Goal: Complete application form

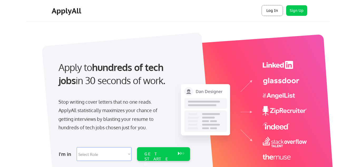
click at [270, 8] on button "Log In" at bounding box center [271, 10] width 21 height 11
drag, startPoint x: 270, startPoint y: 8, endPoint x: 275, endPoint y: 8, distance: 4.7
click at [275, 8] on button "Log In" at bounding box center [271, 10] width 21 height 11
click at [290, 9] on button "Sign Up" at bounding box center [296, 10] width 21 height 11
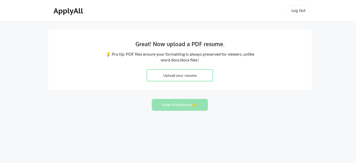
click at [179, 76] on input "file" at bounding box center [180, 74] width 66 height 11
type input "C:\fakepath\ANAMARIA_PREDA_CV.docx"
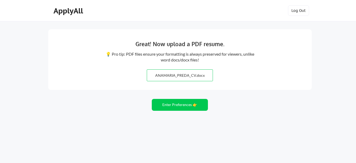
click at [206, 75] on input "file" at bounding box center [180, 74] width 66 height 11
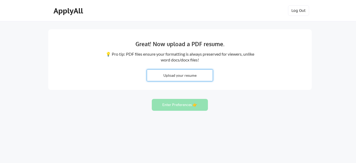
click at [176, 76] on input "file" at bounding box center [180, 74] width 66 height 11
type input "C:\fakepath\ANAMARIA_PREDA_CV.pdf"
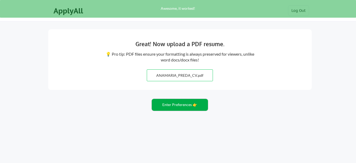
click at [169, 104] on button "Enter Preferences 👉" at bounding box center [180, 105] width 56 height 12
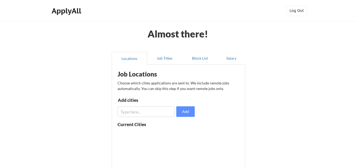
click at [131, 107] on input "input" at bounding box center [145, 111] width 57 height 11
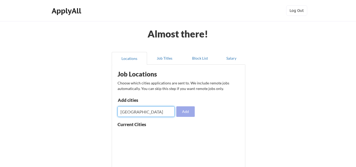
type input "Bucharest"
click at [182, 112] on button "Add" at bounding box center [185, 111] width 18 height 11
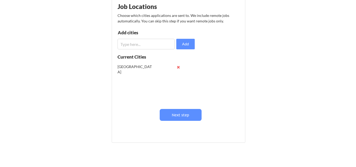
scroll to position [79, 0]
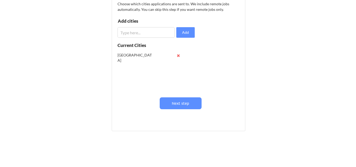
click at [139, 33] on input "input" at bounding box center [145, 32] width 57 height 11
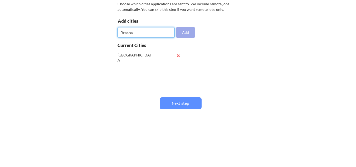
type input "Brasov"
click at [182, 33] on button "Add" at bounding box center [185, 32] width 18 height 11
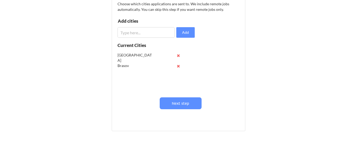
click at [147, 33] on input "input" at bounding box center [145, 32] width 57 height 11
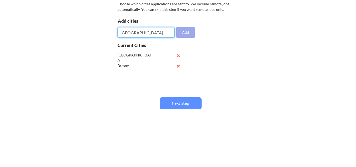
type input "Cluj"
click at [185, 28] on button "Add" at bounding box center [185, 32] width 18 height 11
click at [121, 34] on input "input" at bounding box center [145, 32] width 57 height 11
type input "Oradea"
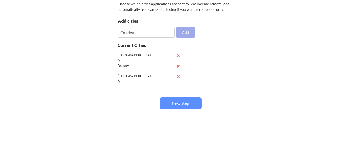
click at [190, 32] on button "Add" at bounding box center [185, 32] width 18 height 11
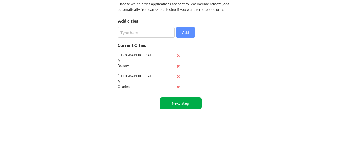
click at [186, 102] on button "Next step" at bounding box center [181, 103] width 42 height 12
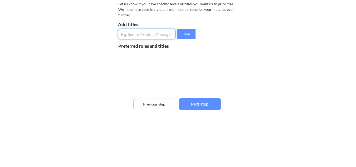
click at [157, 34] on input "input" at bounding box center [146, 34] width 57 height 11
type input "Senior Product Manager"
click at [184, 30] on button "Save" at bounding box center [186, 34] width 18 height 11
click at [141, 34] on input "input" at bounding box center [146, 34] width 57 height 11
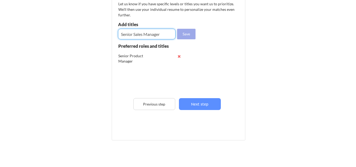
type input "Senior Sales Manager"
click at [188, 33] on button "Save" at bounding box center [186, 34] width 18 height 11
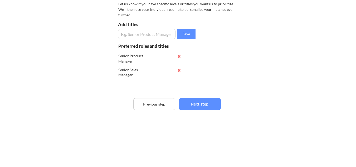
click at [131, 33] on input "input" at bounding box center [146, 34] width 57 height 11
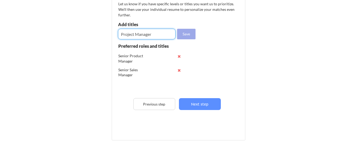
type input "Project Manager"
click at [191, 32] on button "Save" at bounding box center [186, 34] width 18 height 11
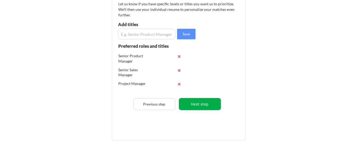
click at [199, 103] on button "Next step" at bounding box center [200, 104] width 42 height 12
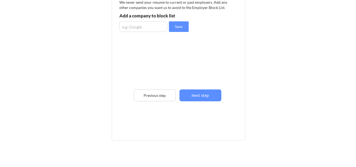
click at [130, 20] on div "Employer Block List We never send your resume to current or past employers. Add…" at bounding box center [179, 55] width 128 height 136
click at [130, 25] on input "input" at bounding box center [143, 26] width 48 height 11
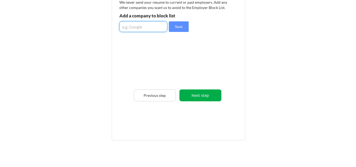
click at [203, 95] on button "Next step" at bounding box center [200, 95] width 42 height 12
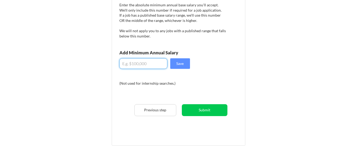
click at [131, 58] on input "input" at bounding box center [143, 63] width 48 height 11
click at [132, 65] on input "input" at bounding box center [143, 63] width 48 height 11
click at [132, 64] on input "input" at bounding box center [143, 63] width 48 height 11
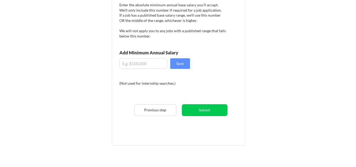
click at [134, 62] on input "input" at bounding box center [143, 63] width 48 height 11
type input "$30,000"
click at [181, 64] on button "Save" at bounding box center [180, 63] width 20 height 11
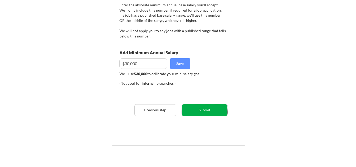
click at [208, 109] on button "Submit" at bounding box center [205, 110] width 46 height 12
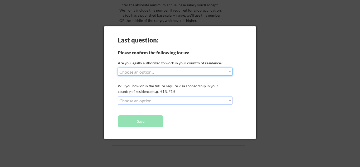
click at [230, 72] on select "Choose an option... Yes, I am a US Citizen Yes, I am a Canadian Citizen Yes, I …" at bounding box center [175, 72] width 115 height 8
select select ""BLANK_1427118194589""
click at [118, 68] on select "Choose an option... Yes, I am a US Citizen Yes, I am a Canadian Citizen Yes, I …" at bounding box center [175, 72] width 115 height 8
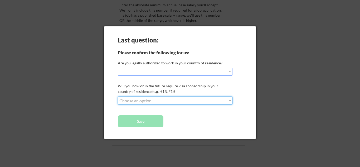
click at [229, 101] on select "Choose an option... No, I will not need sponsorship Yes, I will need sponsorship" at bounding box center [175, 100] width 115 height 8
select select ""no__i_will_not_need_sponsorship""
click at [118, 96] on select "Choose an option... No, I will not need sponsorship Yes, I will need sponsorship" at bounding box center [175, 100] width 115 height 8
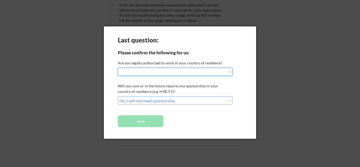
click at [147, 69] on select "Choose an option... Yes, I am a US Citizen Yes, I am a Canadian Citizen Yes, I …" at bounding box center [175, 72] width 115 height 8
select select ""yes__i_am_an_other_permanent_resident""
click at [118, 68] on select "Choose an option... Yes, I am a US Citizen Yes, I am a Canadian Citizen Yes, I …" at bounding box center [175, 72] width 115 height 8
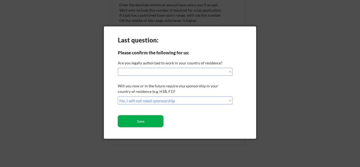
click at [151, 123] on button "Save" at bounding box center [141, 121] width 46 height 12
